Goal: Check status: Check status

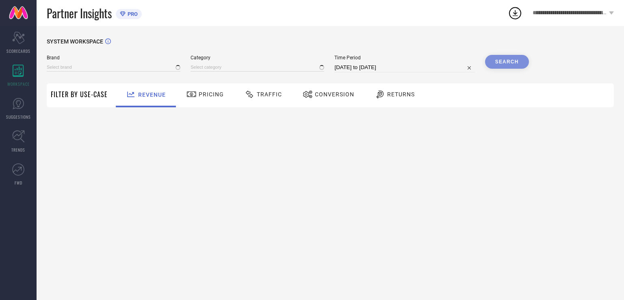
type input "REEQUIL"
type input "All"
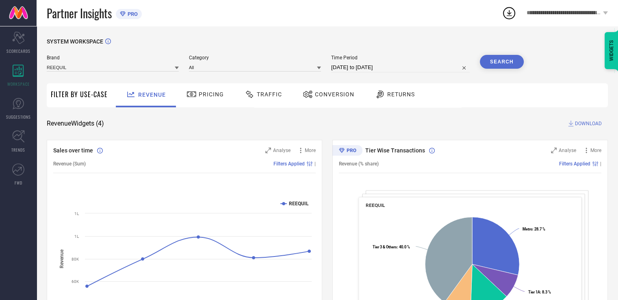
click at [331, 93] on span "Conversion" at bounding box center [334, 94] width 39 height 7
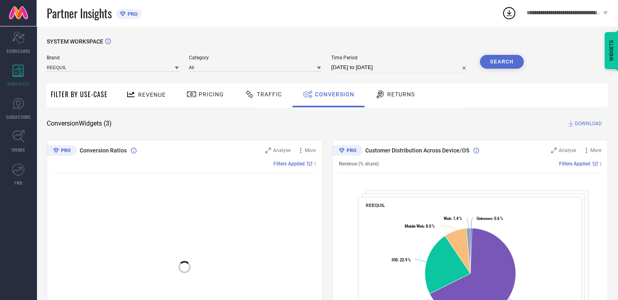
select select "7"
select select "2025"
select select "8"
select select "2025"
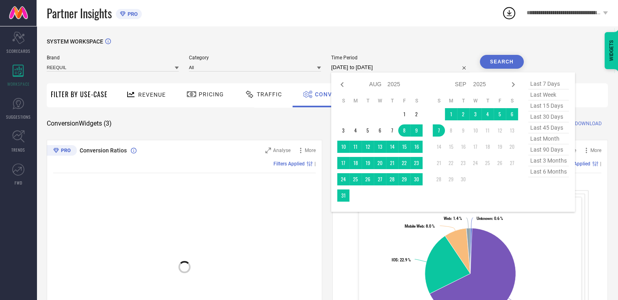
click at [384, 68] on input "[DATE] to [DATE]" at bounding box center [400, 68] width 139 height 10
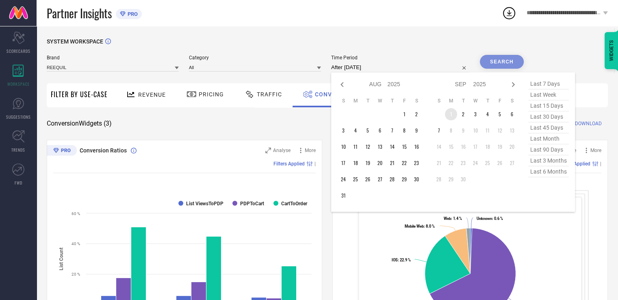
click at [450, 119] on td "1" at bounding box center [451, 114] width 12 height 12
type input "[DATE] to [DATE]"
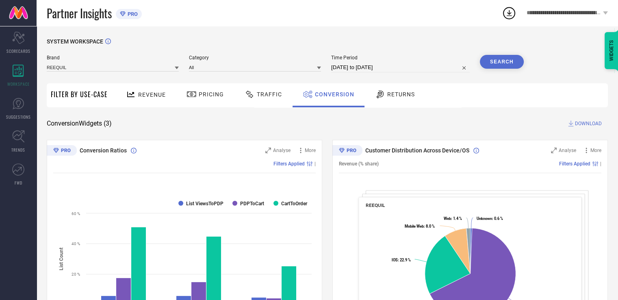
click at [490, 65] on button "Search" at bounding box center [502, 62] width 44 height 14
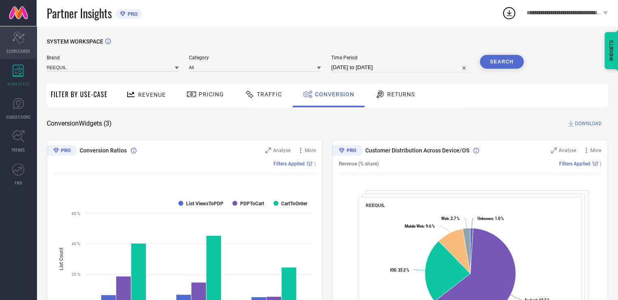
click at [18, 45] on div "Scorecard SCORECARDS" at bounding box center [18, 42] width 37 height 33
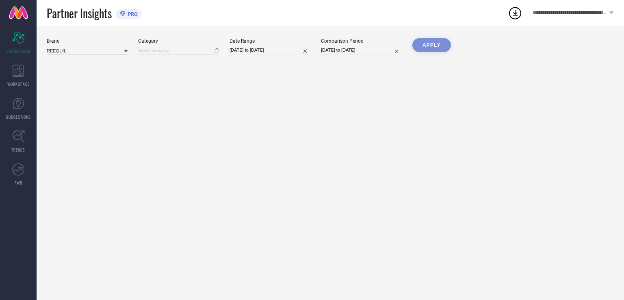
type input "All"
select select "8"
select select "2025"
select select "9"
select select "2025"
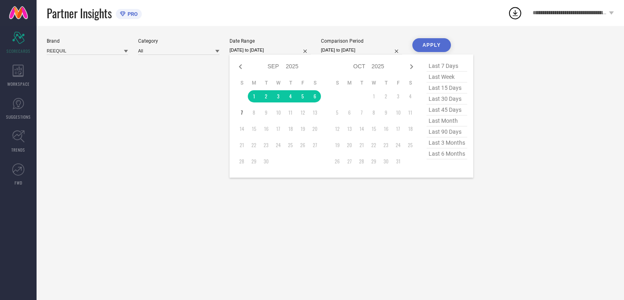
click at [283, 52] on input "[DATE] to [DATE]" at bounding box center [270, 50] width 81 height 9
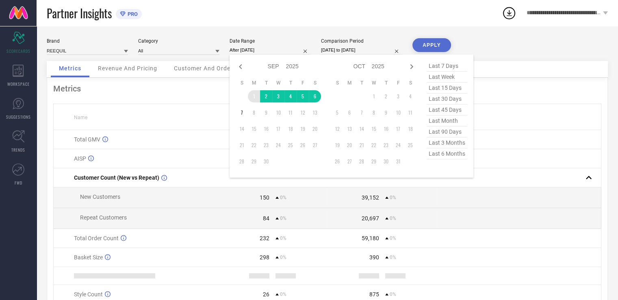
click at [254, 95] on td "1" at bounding box center [254, 96] width 12 height 12
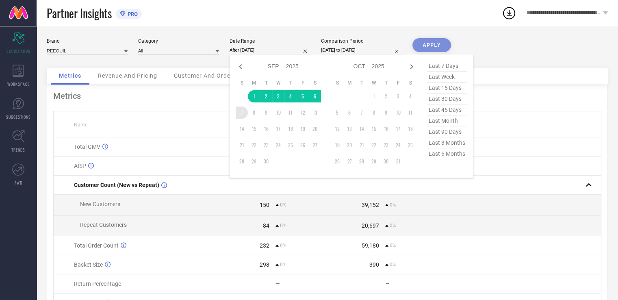
type input "[DATE] to [DATE]"
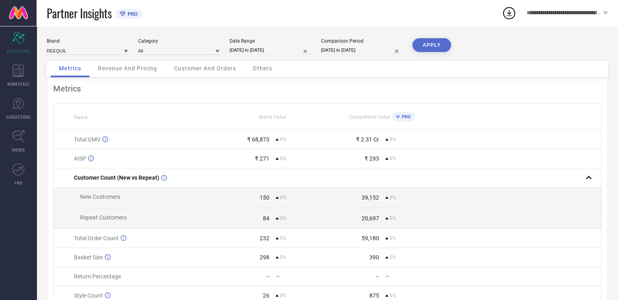
select select "8"
select select "2025"
select select "9"
select select "2025"
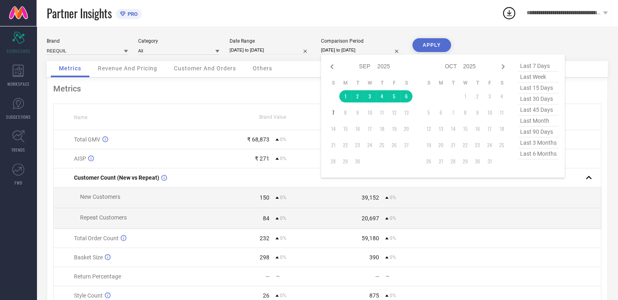
click at [349, 49] on input "[DATE] to [DATE]" at bounding box center [361, 50] width 81 height 9
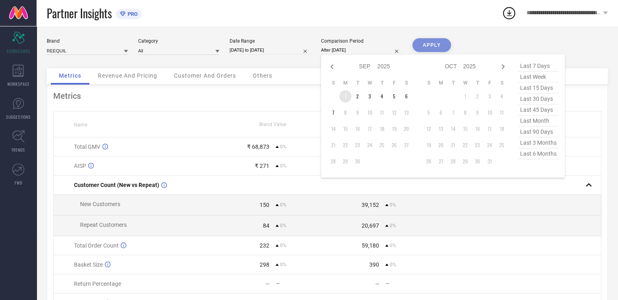
click at [345, 95] on td "1" at bounding box center [345, 96] width 12 height 12
type input "[DATE] to [DATE]"
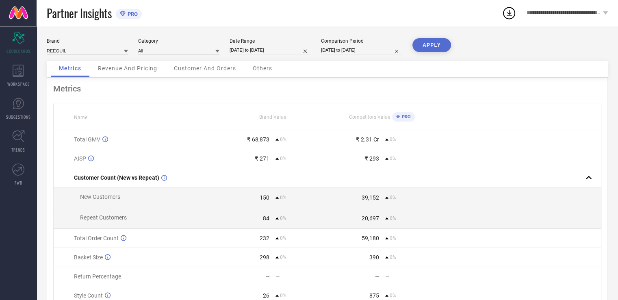
click at [428, 49] on button "APPLY" at bounding box center [431, 45] width 39 height 14
click at [260, 64] on div "Others" at bounding box center [263, 69] width 36 height 16
